Goal: Task Accomplishment & Management: Manage account settings

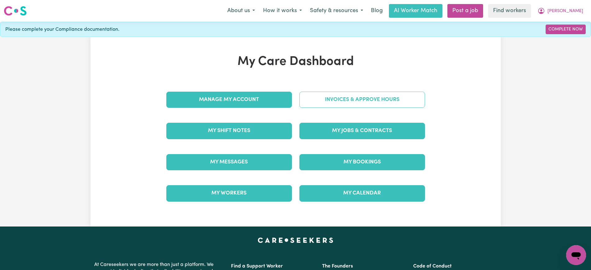
click at [304, 101] on link "Invoices & Approve Hours" at bounding box center [362, 100] width 126 height 16
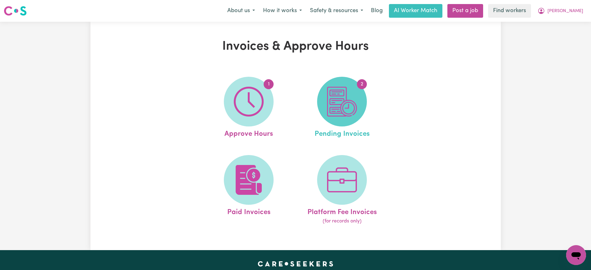
click at [343, 104] on img at bounding box center [342, 102] width 30 height 30
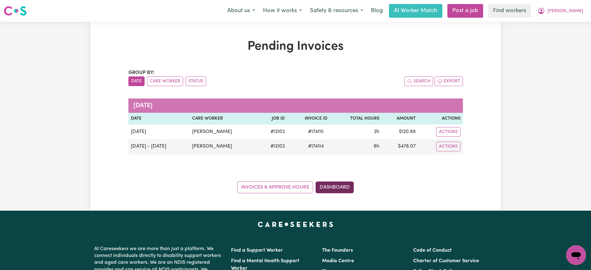
click at [343, 188] on link "Dashboard" at bounding box center [334, 188] width 38 height 12
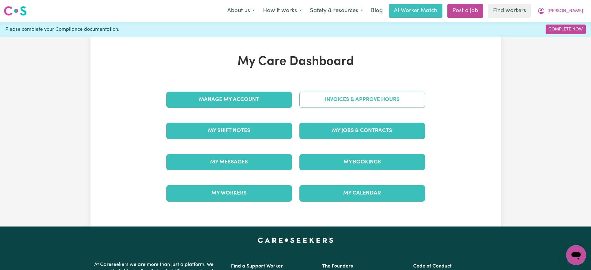
click at [320, 98] on link "Invoices & Approve Hours" at bounding box center [362, 100] width 126 height 16
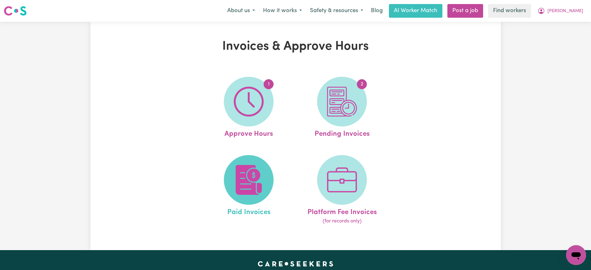
click at [262, 179] on img at bounding box center [249, 180] width 30 height 30
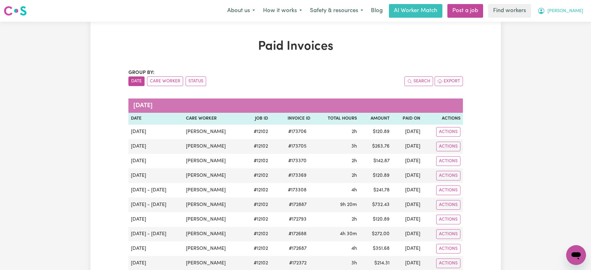
click at [545, 12] on icon "My Account" at bounding box center [540, 10] width 7 height 7
click at [558, 30] on link "Logout" at bounding box center [562, 36] width 49 height 12
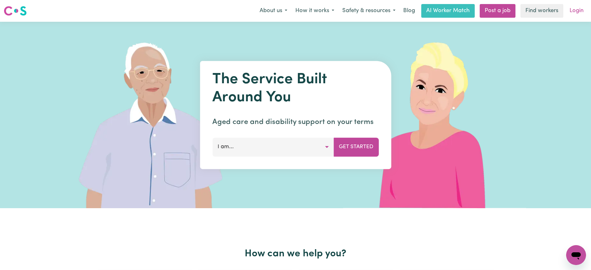
click at [575, 11] on link "Login" at bounding box center [576, 11] width 21 height 14
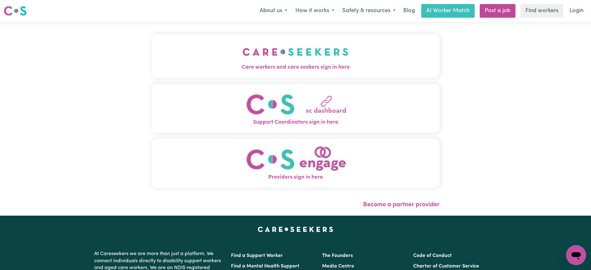
click at [332, 51] on img "Care workers and care seekers sign in here" at bounding box center [295, 51] width 106 height 23
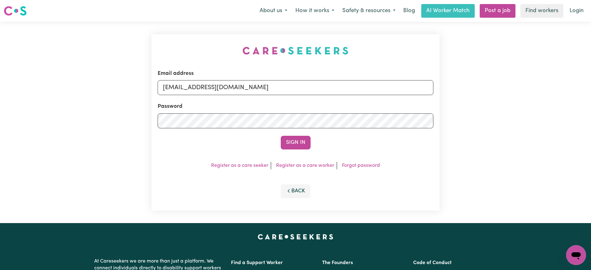
drag, startPoint x: 172, startPoint y: 40, endPoint x: 235, endPoint y: 71, distance: 69.6
click at [173, 40] on div "Email address [EMAIL_ADDRESS][DOMAIN_NAME] Password Sign In Register as a care …" at bounding box center [296, 122] width 296 height 201
click at [310, 91] on input "[EMAIL_ADDRESS][DOMAIN_NAME]" at bounding box center [296, 87] width 276 height 15
type input "[PERSON_NAME][EMAIL_ADDRESS][DOMAIN_NAME]"
click at [281, 136] on button "Sign In" at bounding box center [296, 143] width 30 height 14
